Goal: Task Accomplishment & Management: Manage account settings

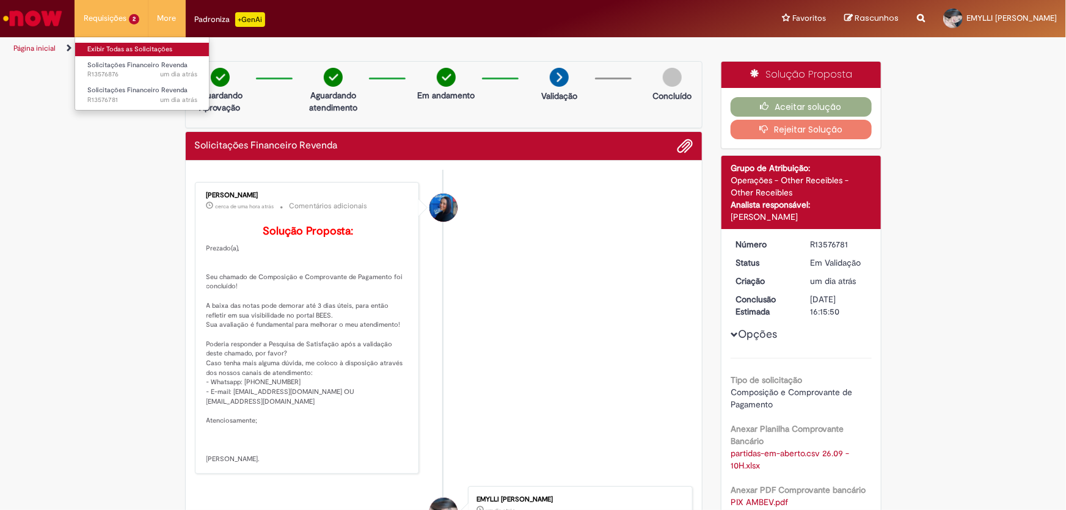
click at [127, 44] on link "Exibir Todas as Solicitações" at bounding box center [142, 49] width 134 height 13
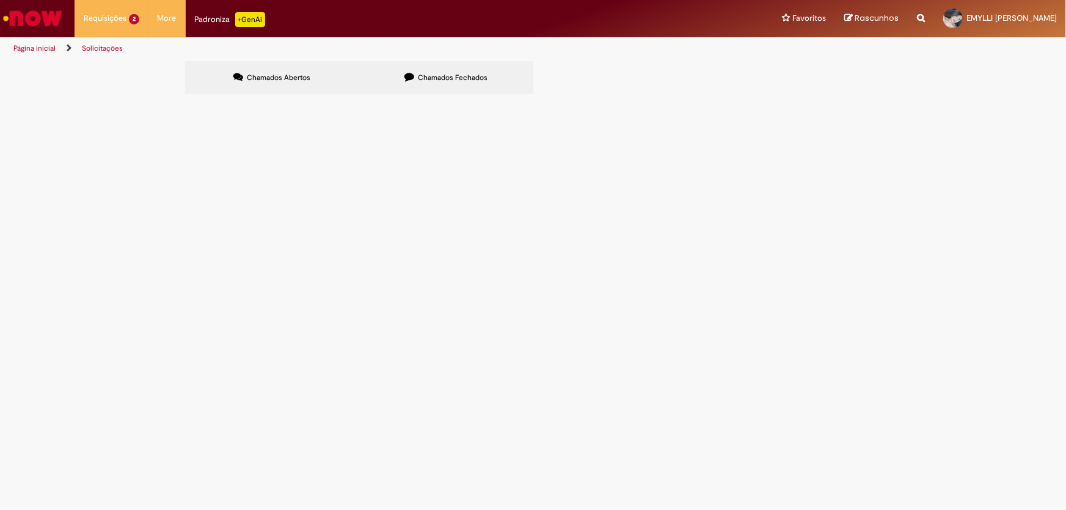
click at [0, 0] on td "Boa tarde! Favor nos informar o que seria essa valor de REM. REV. para que poss…" at bounding box center [0, 0] width 0 height 0
click at [0, 0] on span "Boa tarde! Favor nos informar o que seria essa valor de REM. REV. para que poss…" at bounding box center [0, 0] width 0 height 0
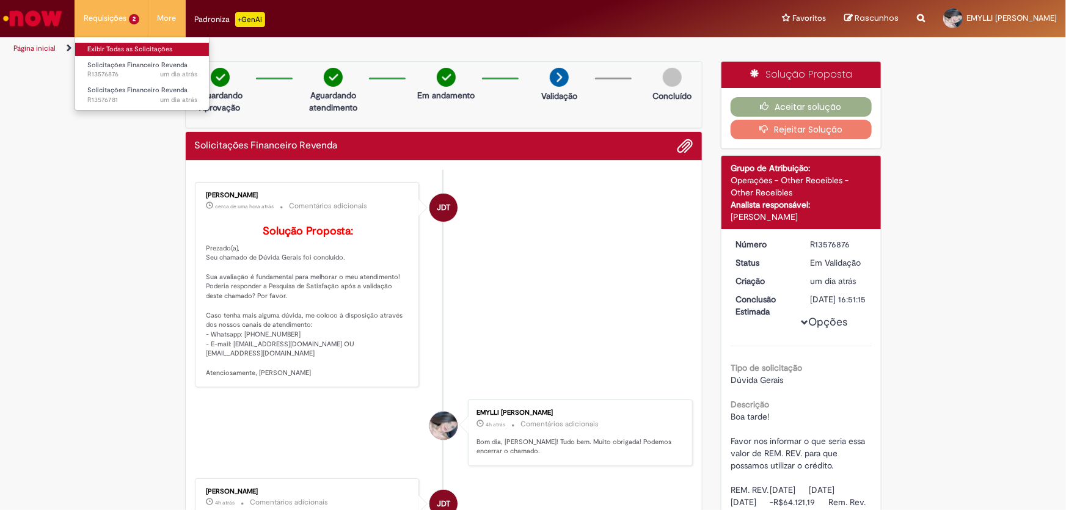
click at [117, 45] on link "Exibir Todas as Solicitações" at bounding box center [142, 49] width 134 height 13
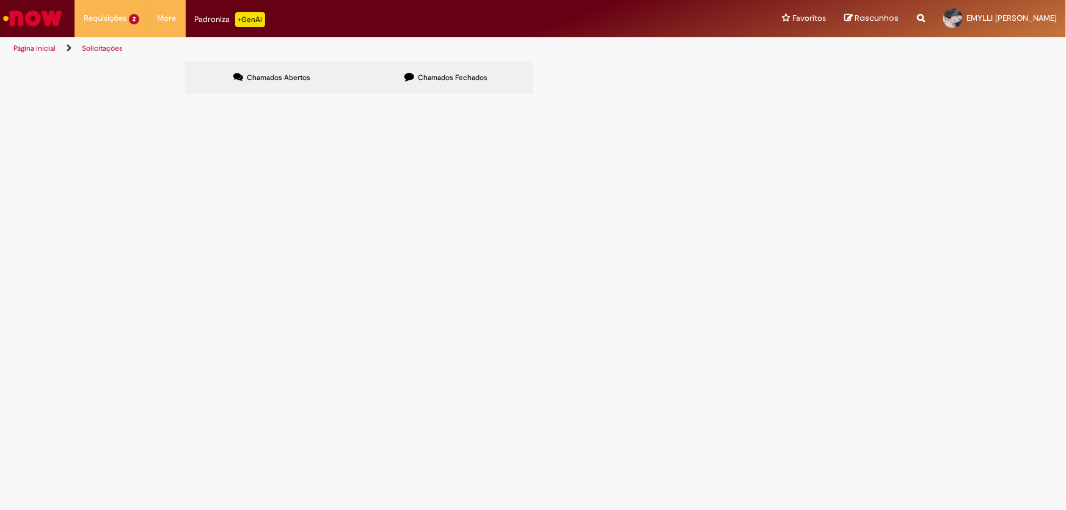
click at [0, 0] on td "Boa tarde! Favor nos informar o que seria essa valor de REM. REV. para que poss…" at bounding box center [0, 0] width 0 height 0
click at [0, 0] on span "Boa tarde! Favor nos informar o que seria essa valor de REM. REV. para que poss…" at bounding box center [0, 0] width 0 height 0
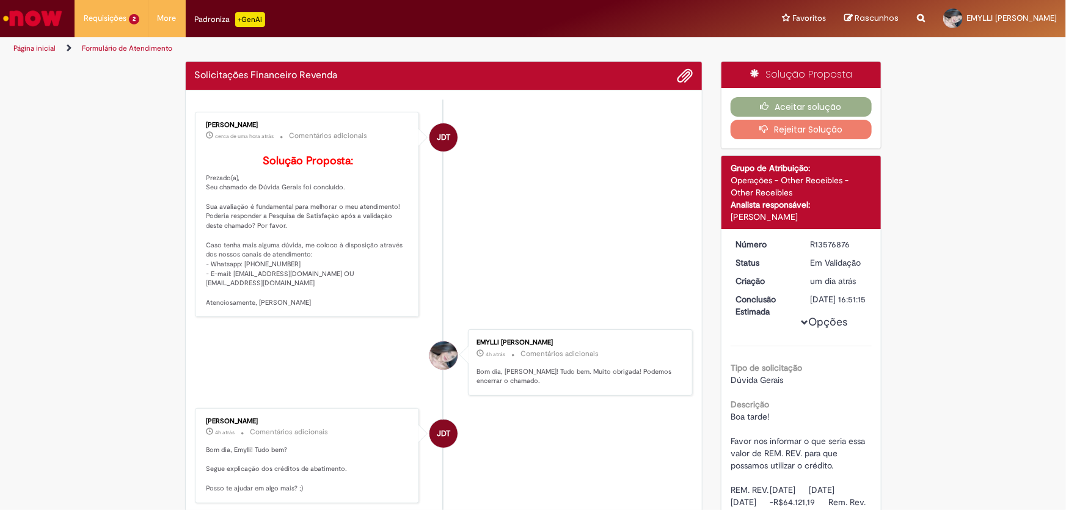
click at [571, 181] on li "JDT [PERSON_NAME] cerca de uma hora atrás cerca de uma hora atrás Comentários a…" at bounding box center [444, 215] width 499 height 206
click at [808, 109] on button "Aceitar solução" at bounding box center [801, 107] width 141 height 20
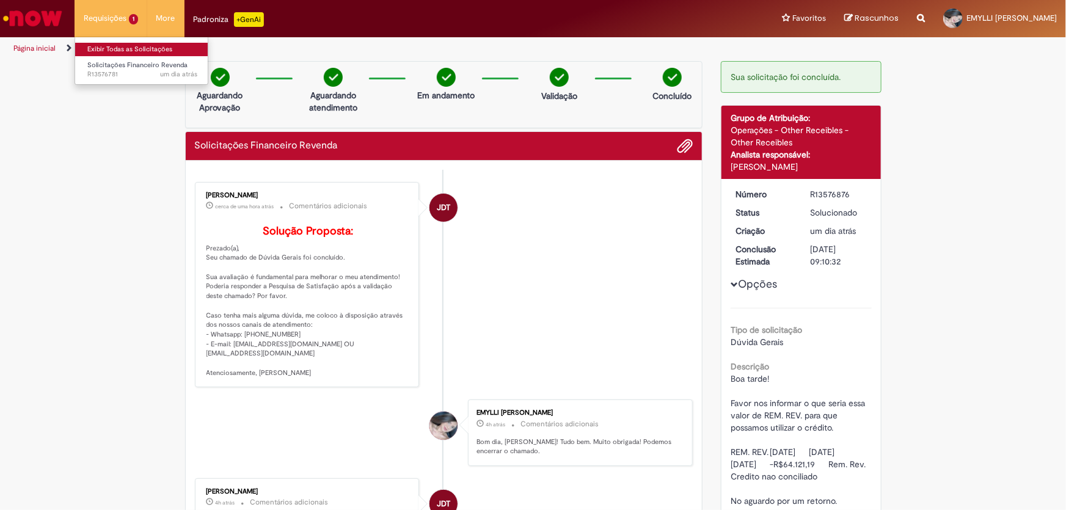
click at [124, 45] on link "Exibir Todas as Solicitações" at bounding box center [142, 49] width 134 height 13
